Goal: Information Seeking & Learning: Learn about a topic

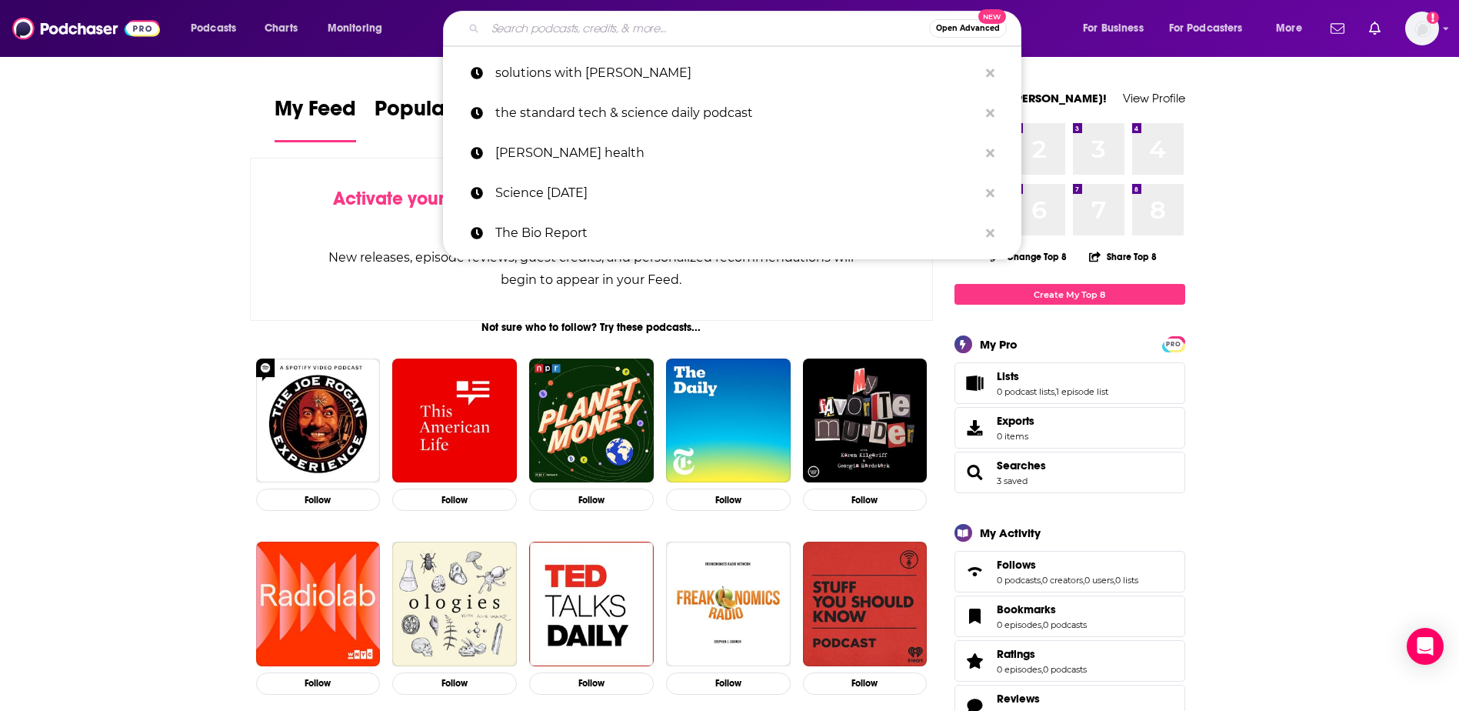
click at [615, 35] on input "Search podcasts, credits, & more..." at bounding box center [707, 28] width 444 height 25
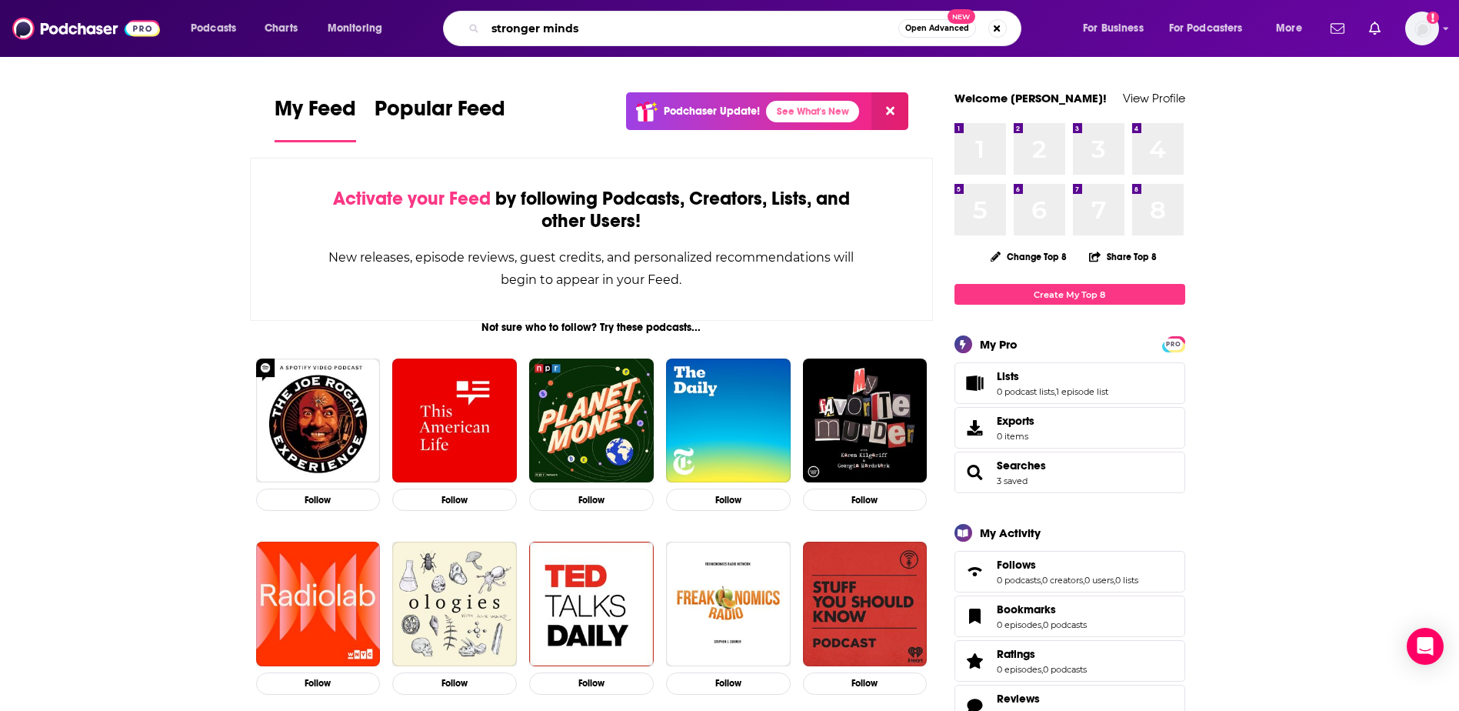
type input "stronger minds"
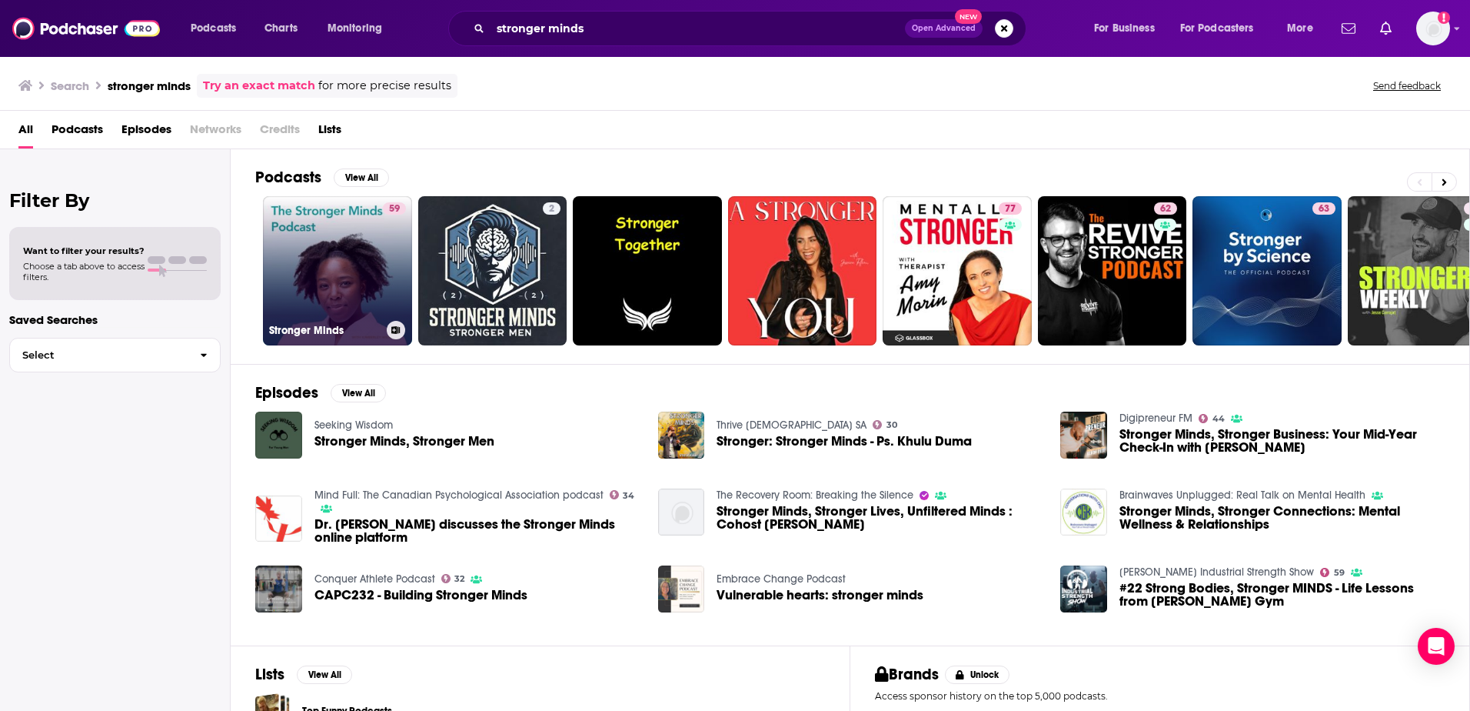
click at [328, 225] on link "59 Stronger Minds" at bounding box center [337, 270] width 149 height 149
